Goal: Check status: Check status

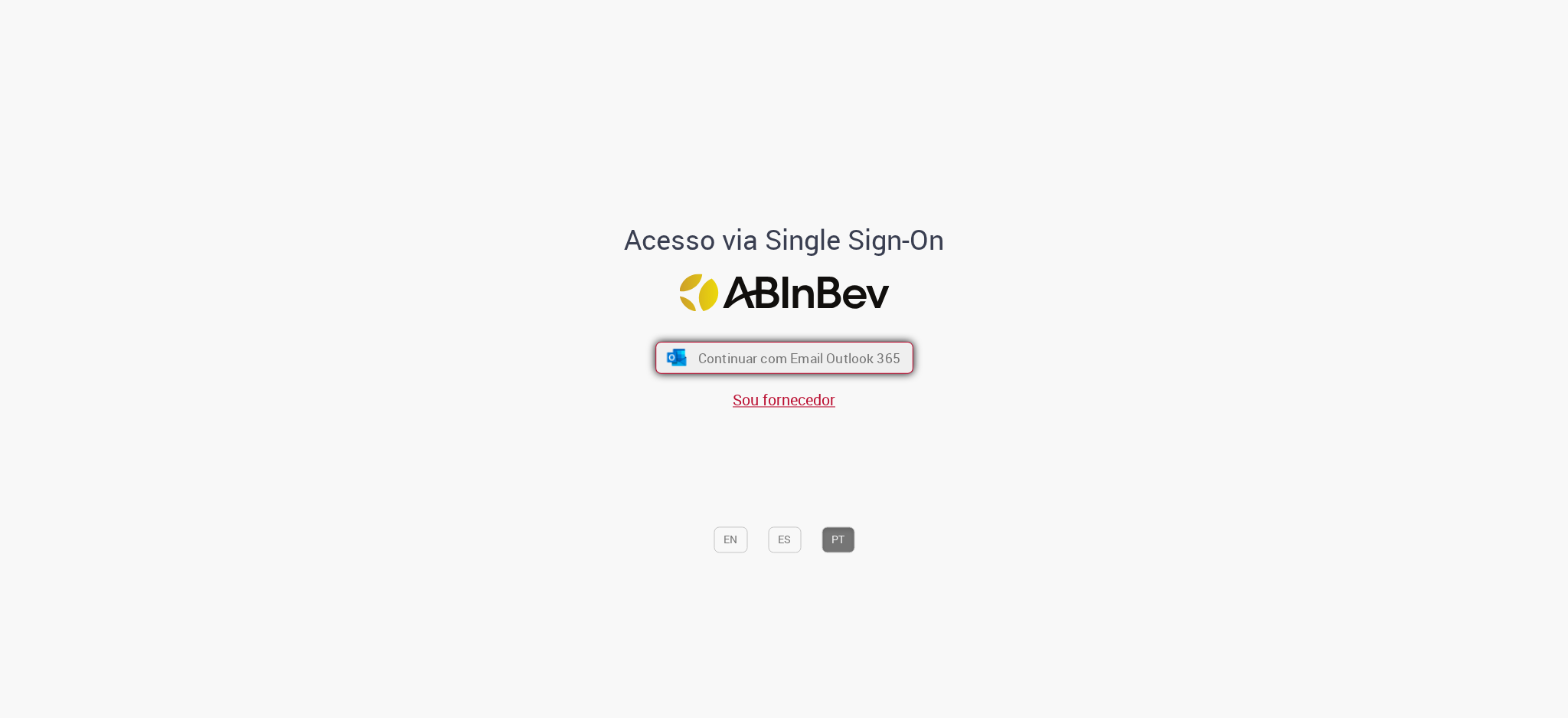
click at [780, 367] on button "Continuar com Email Outlook 365" at bounding box center [784, 357] width 258 height 32
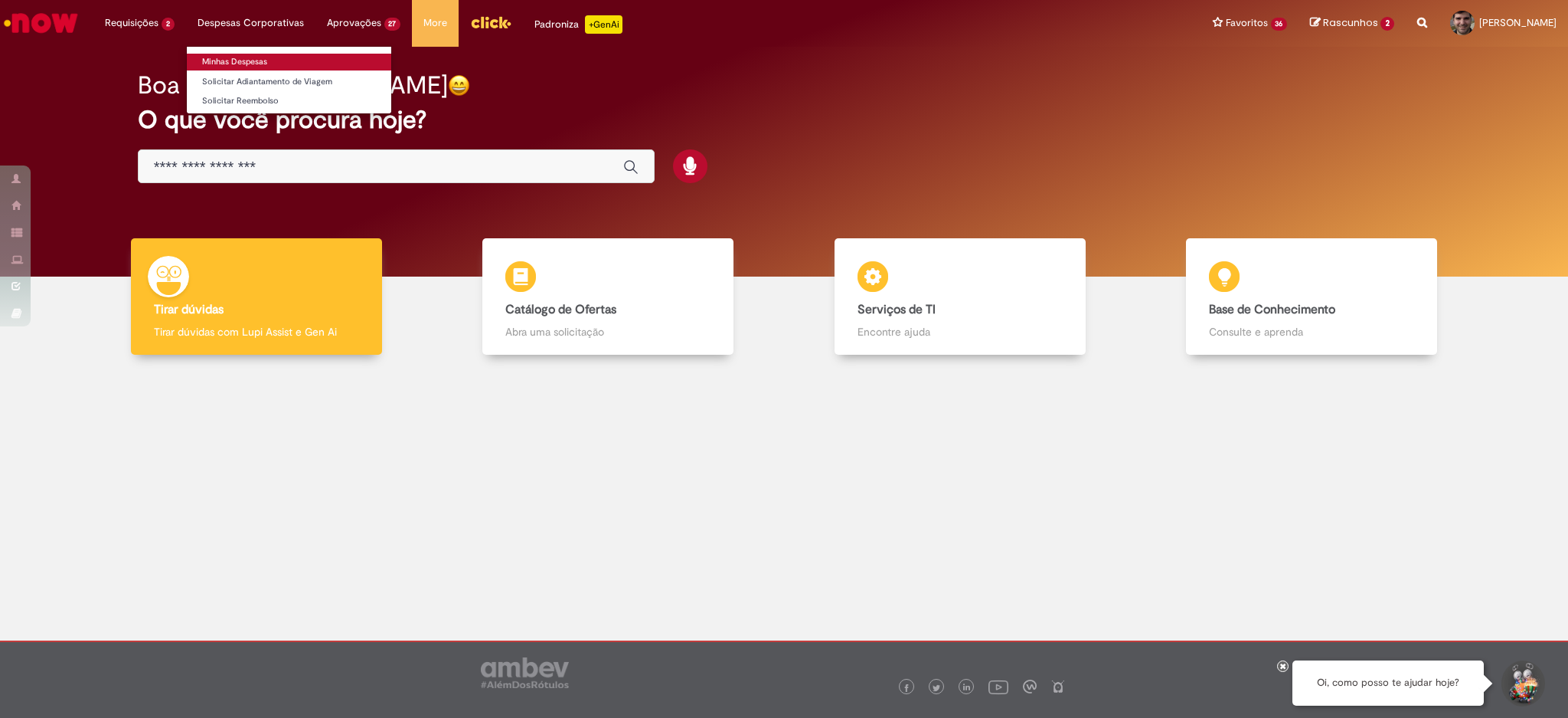
click at [251, 58] on link "Minhas Despesas" at bounding box center [289, 62] width 204 height 17
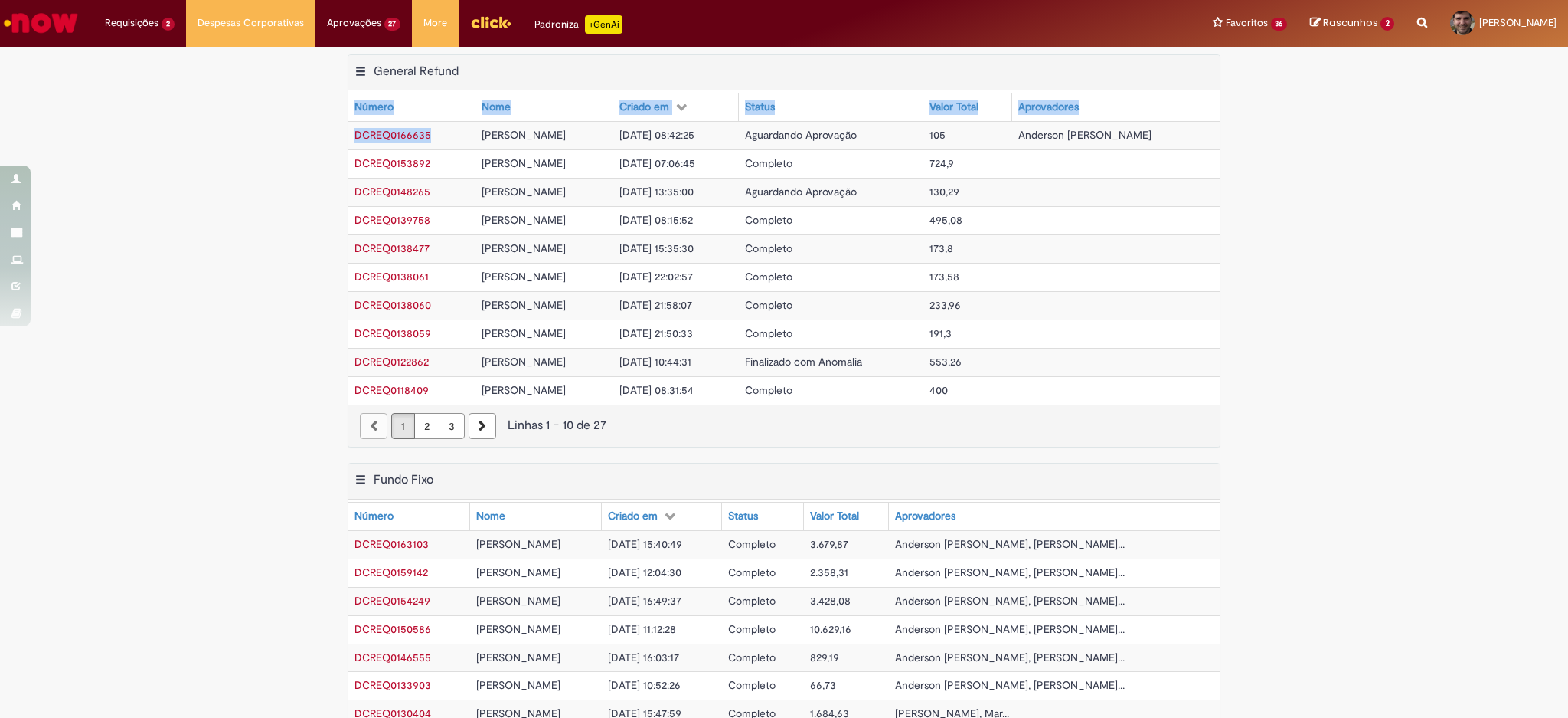
drag, startPoint x: 427, startPoint y: 132, endPoint x: 336, endPoint y: 128, distance: 91.1
click at [336, 128] on div "Exportar como PDF Exportar como Excel Exportar como CSV General Refund Tabela -…" at bounding box center [784, 259] width 896 height 409
click at [348, 134] on td "DCREQ0166635" at bounding box center [412, 134] width 128 height 28
drag, startPoint x: 343, startPoint y: 134, endPoint x: 423, endPoint y: 142, distance: 80.4
click at [423, 142] on td "DCREQ0166635" at bounding box center [412, 134] width 128 height 28
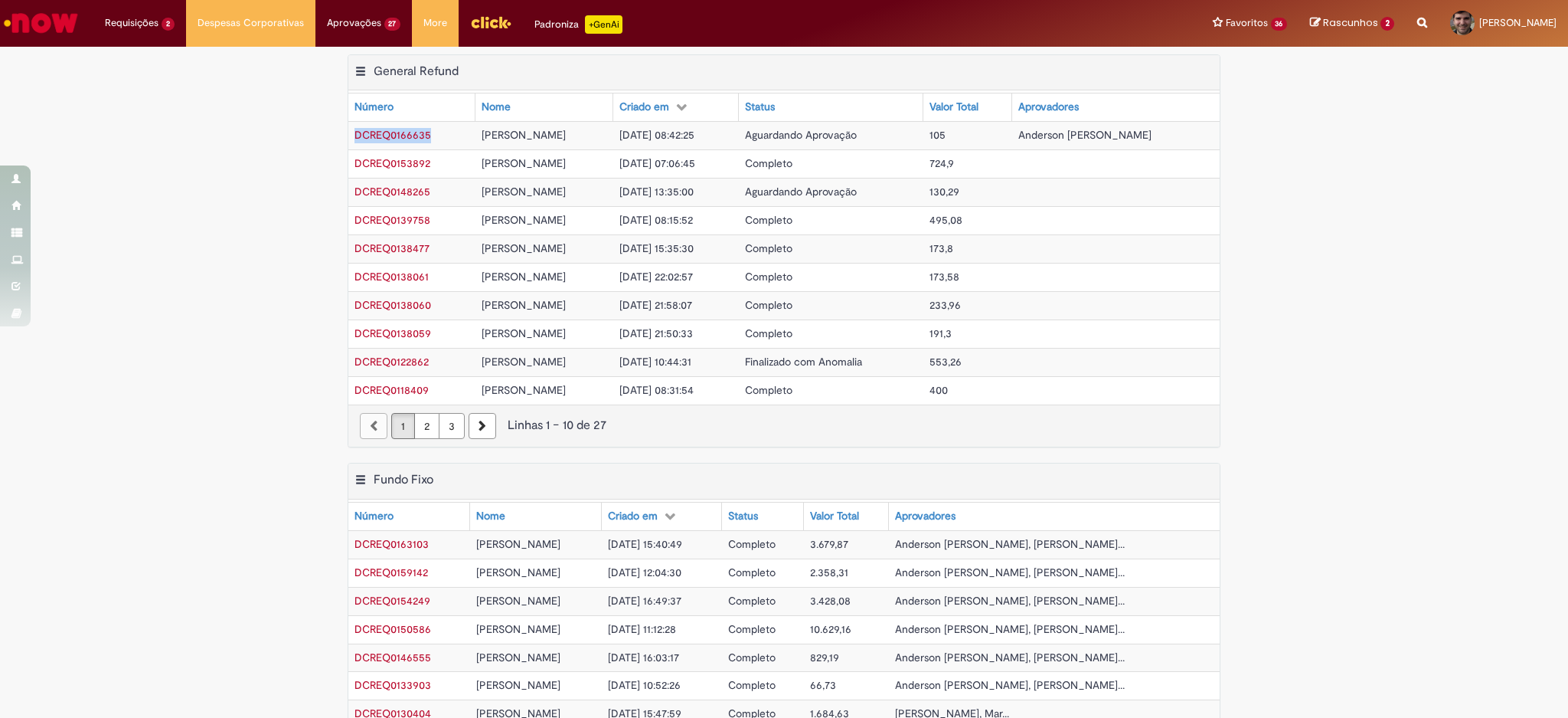
copy span "DCREQ0166635"
